Goal: Task Accomplishment & Management: Manage account settings

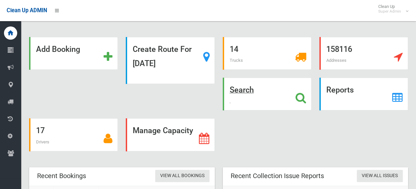
click at [300, 97] on icon at bounding box center [300, 97] width 11 height 11
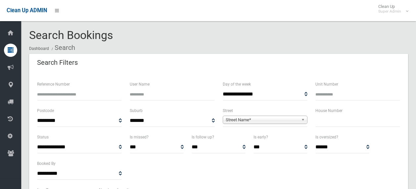
select select
click at [73, 91] on input "Reference Number" at bounding box center [79, 94] width 85 height 12
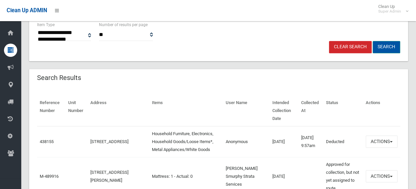
type input "******"
click at [389, 43] on button "Search" at bounding box center [385, 47] width 27 height 12
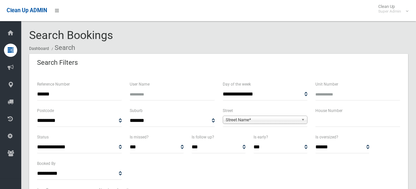
select select
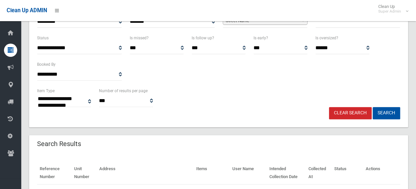
scroll to position [149, 0]
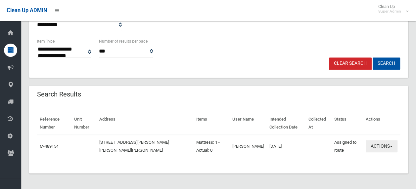
click at [382, 147] on button "Actions" at bounding box center [381, 146] width 32 height 12
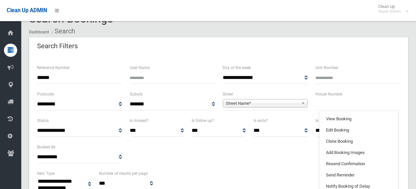
scroll to position [17, 0]
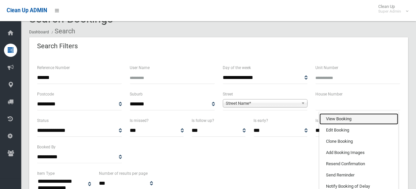
click at [348, 118] on link "View Booking" at bounding box center [358, 118] width 79 height 11
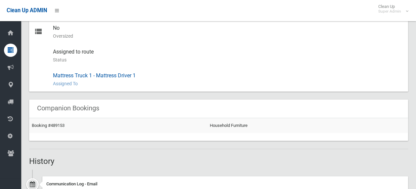
scroll to position [396, 0]
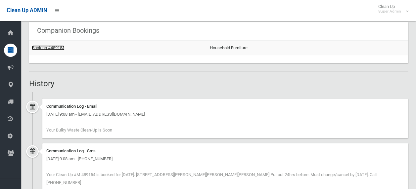
click at [41, 48] on link "Booking #489153" at bounding box center [48, 47] width 33 height 5
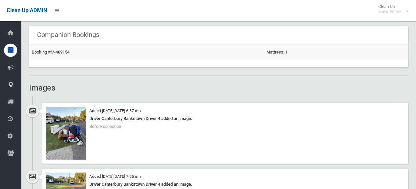
scroll to position [463, 0]
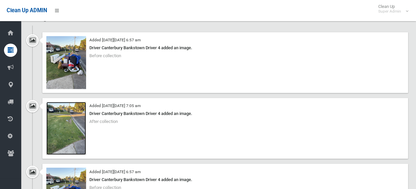
click at [76, 122] on img at bounding box center [66, 128] width 40 height 53
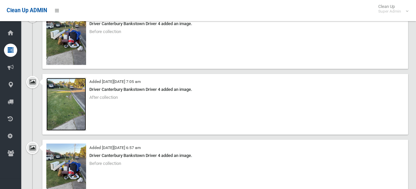
scroll to position [562, 0]
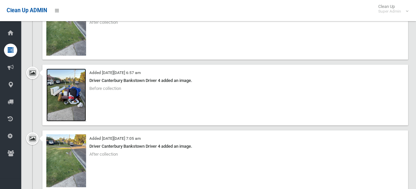
click at [61, 103] on img at bounding box center [66, 94] width 40 height 53
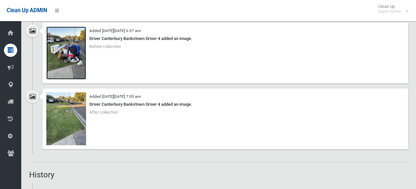
scroll to position [628, 0]
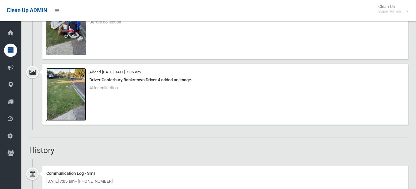
click at [78, 97] on img at bounding box center [66, 94] width 40 height 53
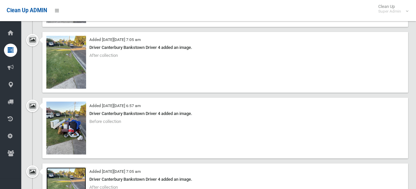
scroll to position [430, 0]
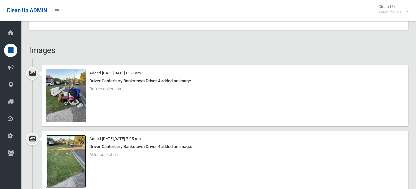
click at [71, 158] on img at bounding box center [66, 161] width 40 height 53
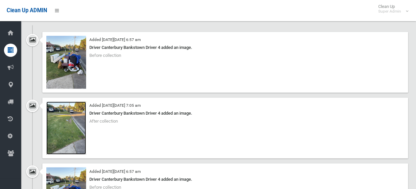
scroll to position [463, 0]
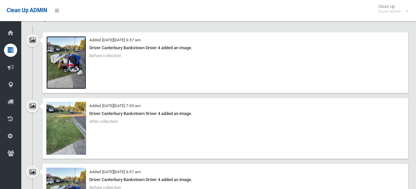
click at [64, 67] on img at bounding box center [66, 62] width 40 height 53
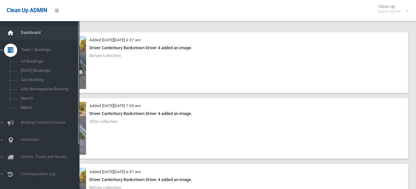
click at [11, 33] on icon at bounding box center [10, 32] width 7 height 13
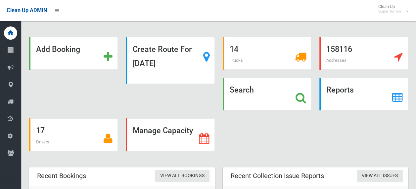
click at [298, 94] on icon at bounding box center [300, 97] width 11 height 11
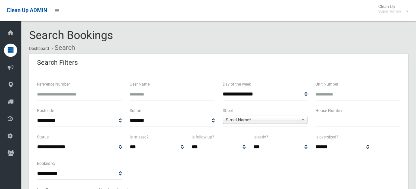
select select
click at [338, 116] on input "text" at bounding box center [357, 121] width 85 height 12
type input "*"
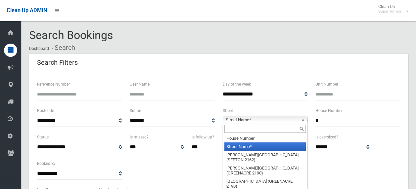
click at [280, 118] on span "Street Name*" at bounding box center [261, 120] width 73 height 8
click at [248, 130] on input "text" at bounding box center [264, 129] width 81 height 8
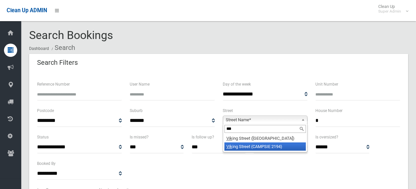
type input "***"
click at [250, 145] on li "Vik ing Street (CAMPSIE 2194)" at bounding box center [264, 147] width 81 height 8
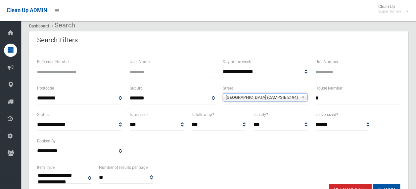
scroll to position [33, 0]
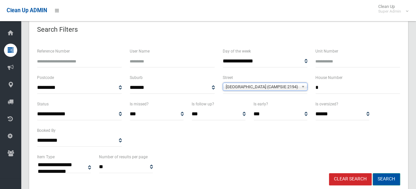
click at [373, 175] on button "Search" at bounding box center [385, 179] width 27 height 12
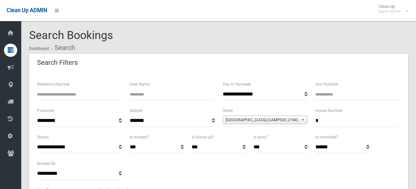
select select
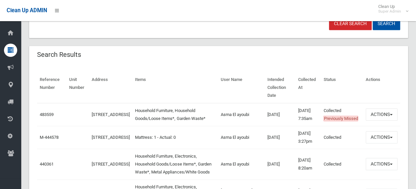
scroll to position [198, 0]
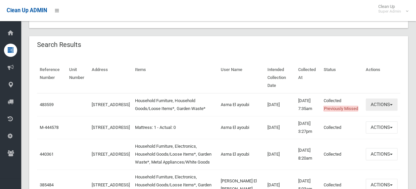
click at [376, 101] on button "Actions" at bounding box center [381, 105] width 32 height 12
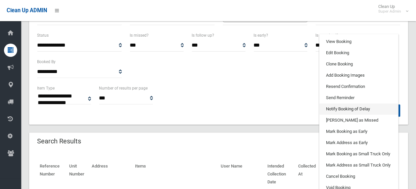
scroll to position [99, 0]
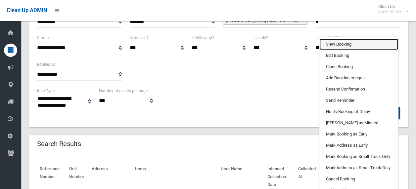
click at [354, 41] on link "View Booking" at bounding box center [358, 44] width 79 height 11
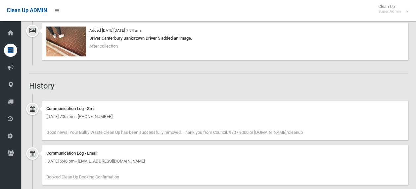
scroll to position [463, 0]
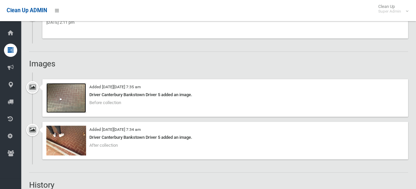
click at [66, 91] on img at bounding box center [66, 98] width 40 height 30
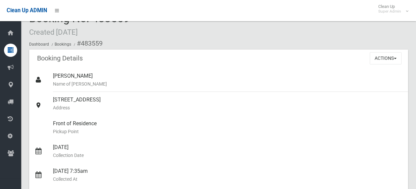
scroll to position [0, 0]
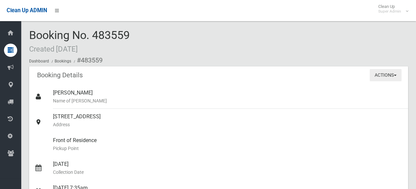
click at [385, 73] on button "Actions" at bounding box center [385, 75] width 32 height 12
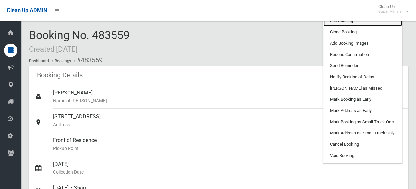
click at [348, 23] on link "Edit Booking" at bounding box center [362, 20] width 79 height 11
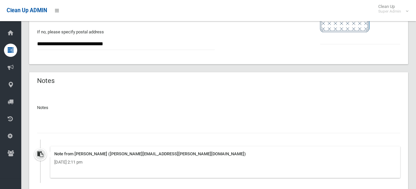
scroll to position [514, 0]
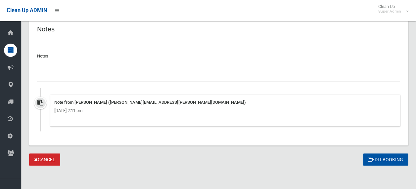
click at [81, 76] on input "text" at bounding box center [218, 75] width 363 height 12
click at [79, 77] on input "text" at bounding box center [218, 75] width 363 height 12
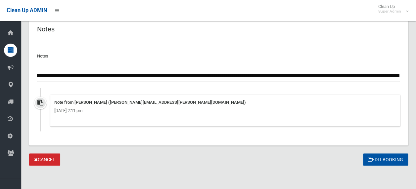
scroll to position [0, 190]
click at [398, 77] on input "**********" at bounding box center [218, 75] width 363 height 12
type input "**********"
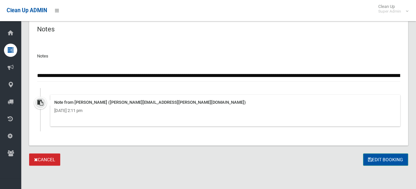
click at [384, 157] on button "Edit Booking" at bounding box center [385, 159] width 45 height 12
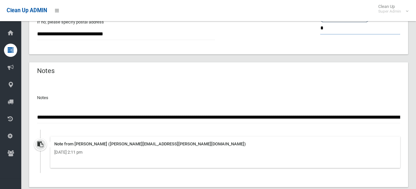
scroll to position [514, 0]
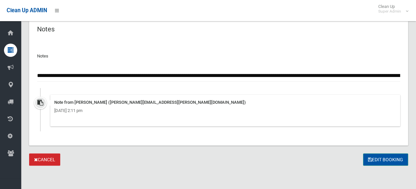
type input "*"
click at [384, 157] on button "Edit Booking" at bounding box center [385, 159] width 45 height 12
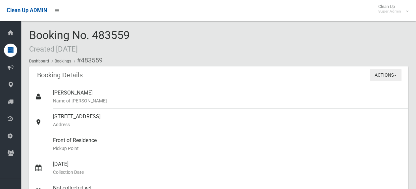
click at [388, 78] on button "Actions" at bounding box center [385, 75] width 32 height 12
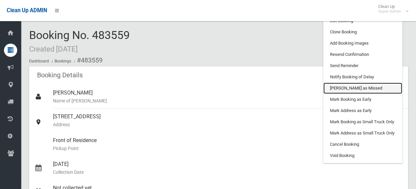
click at [350, 86] on link "[PERSON_NAME] as Missed" at bounding box center [362, 88] width 79 height 11
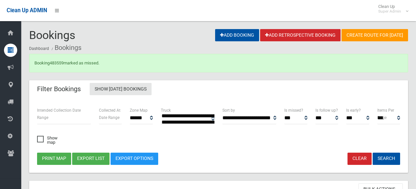
select select
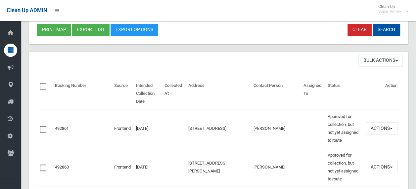
scroll to position [66, 0]
